Goal: Information Seeking & Learning: Learn about a topic

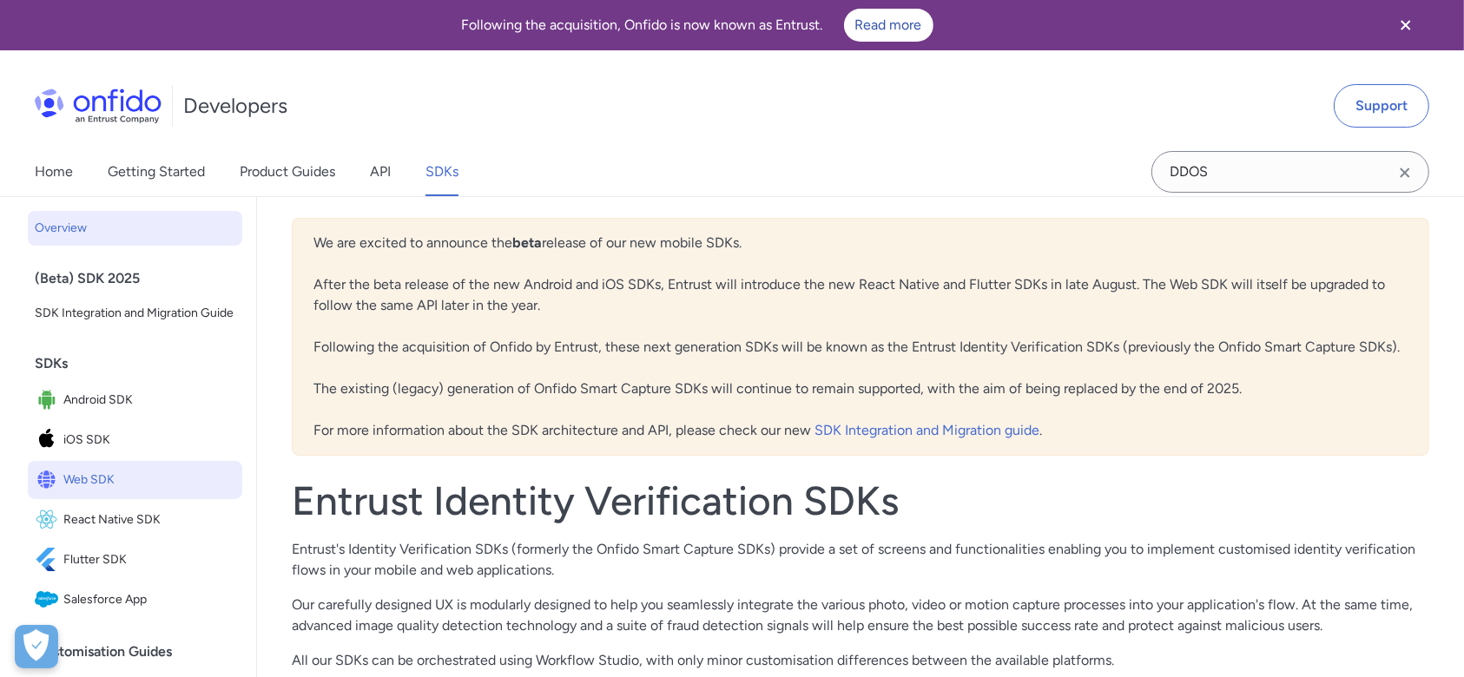
click at [78, 492] on span "Web SDK" at bounding box center [149, 480] width 172 height 24
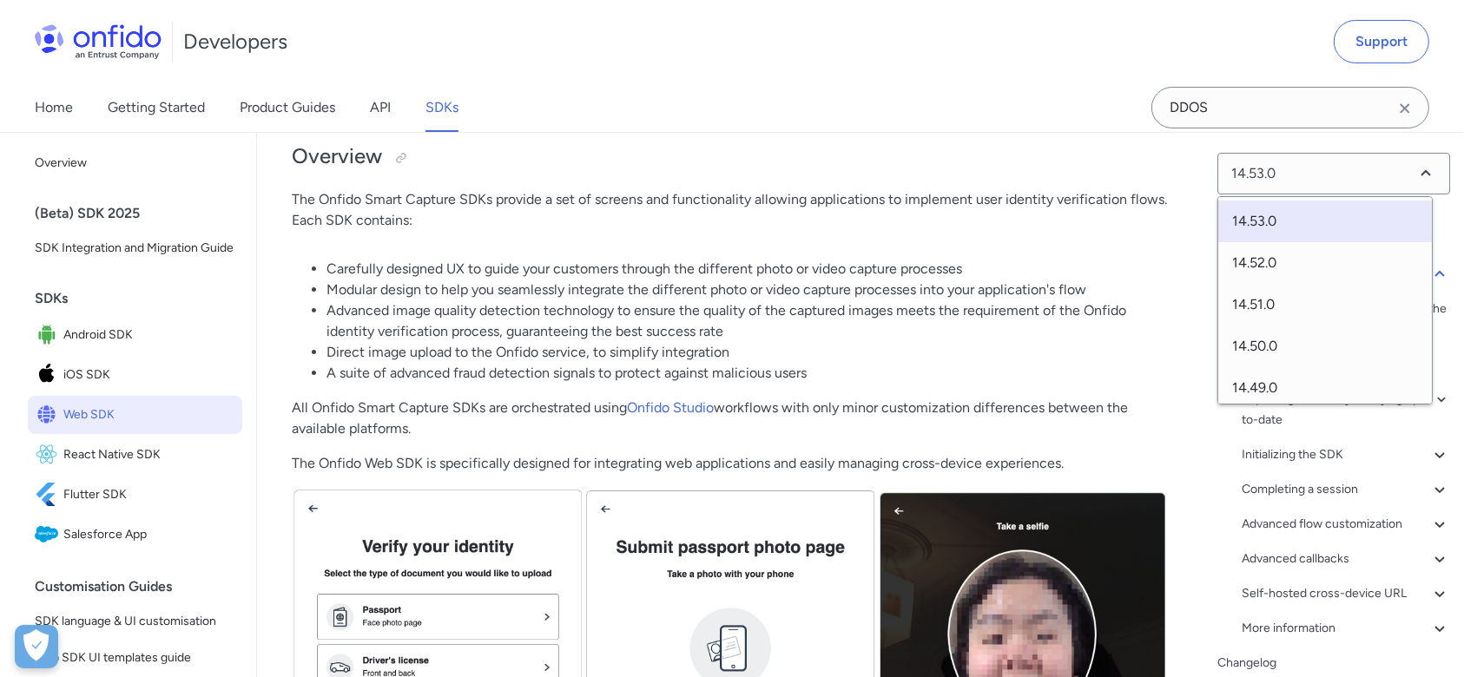
click at [845, 287] on li "Modular design to help you seamlessly integrate the different photo or video ca…" at bounding box center [748, 290] width 842 height 21
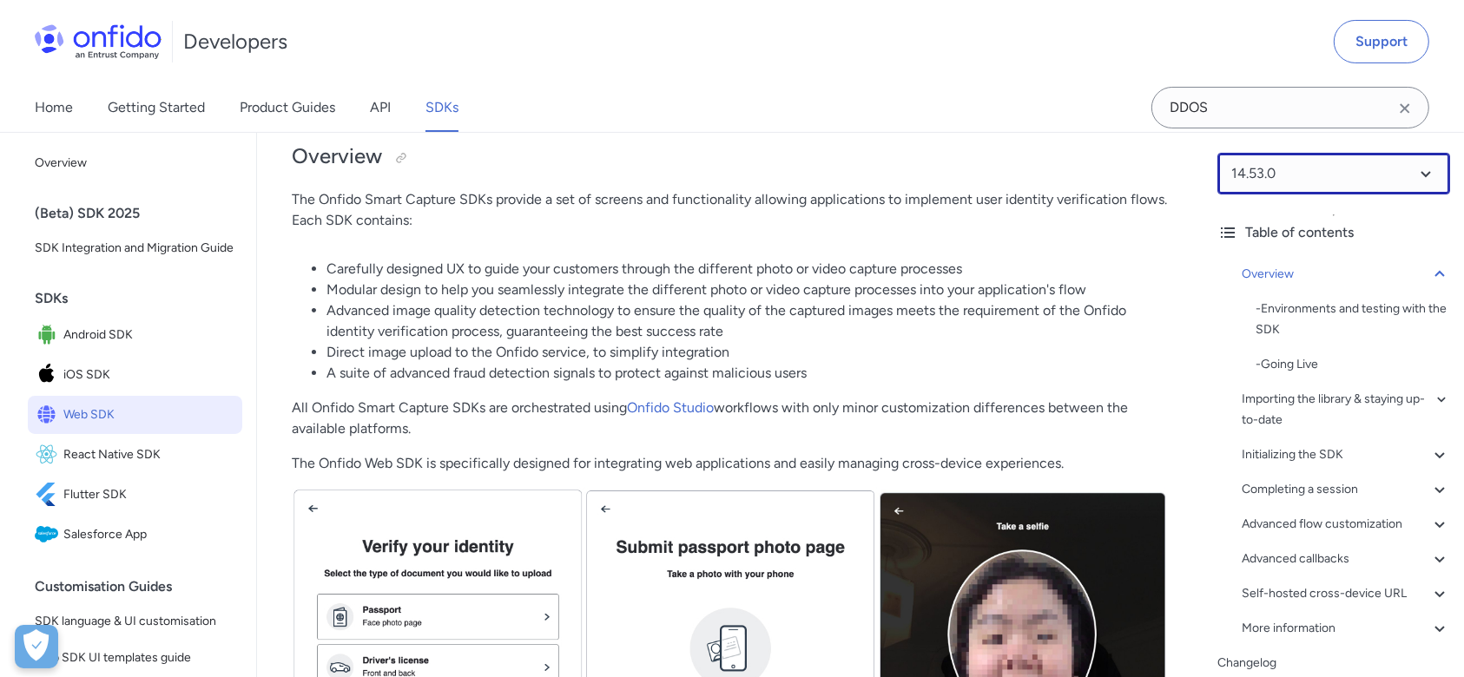
scroll to position [86, 0]
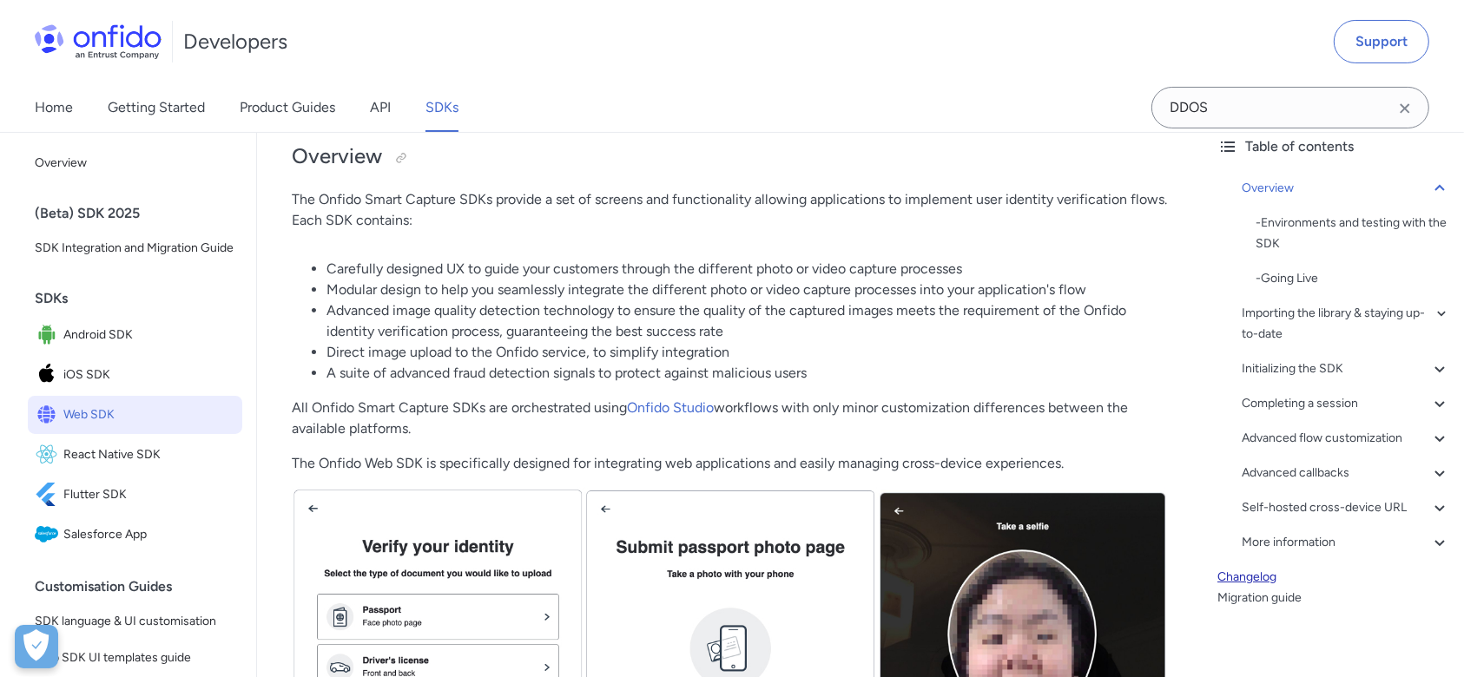
click at [1243, 581] on link "Changelog" at bounding box center [1334, 577] width 233 height 21
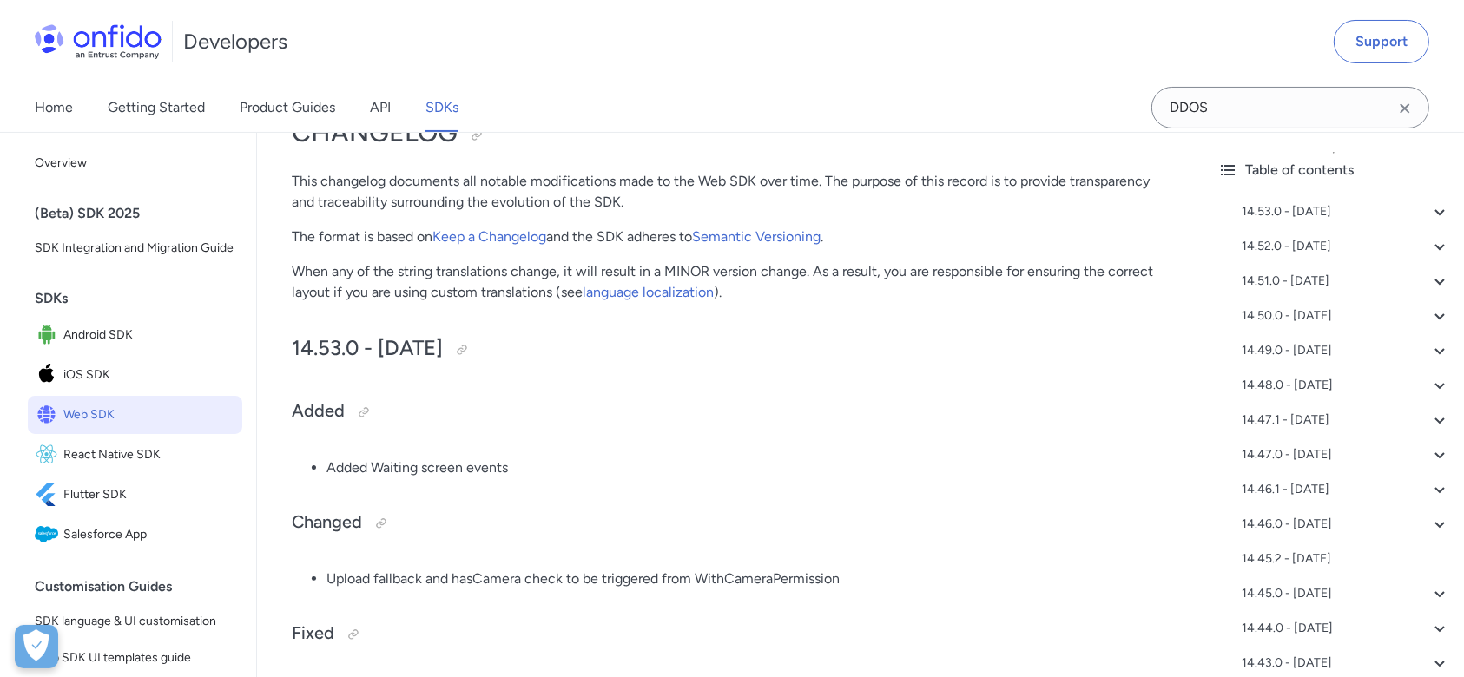
scroll to position [241, 0]
